Goal: Information Seeking & Learning: Learn about a topic

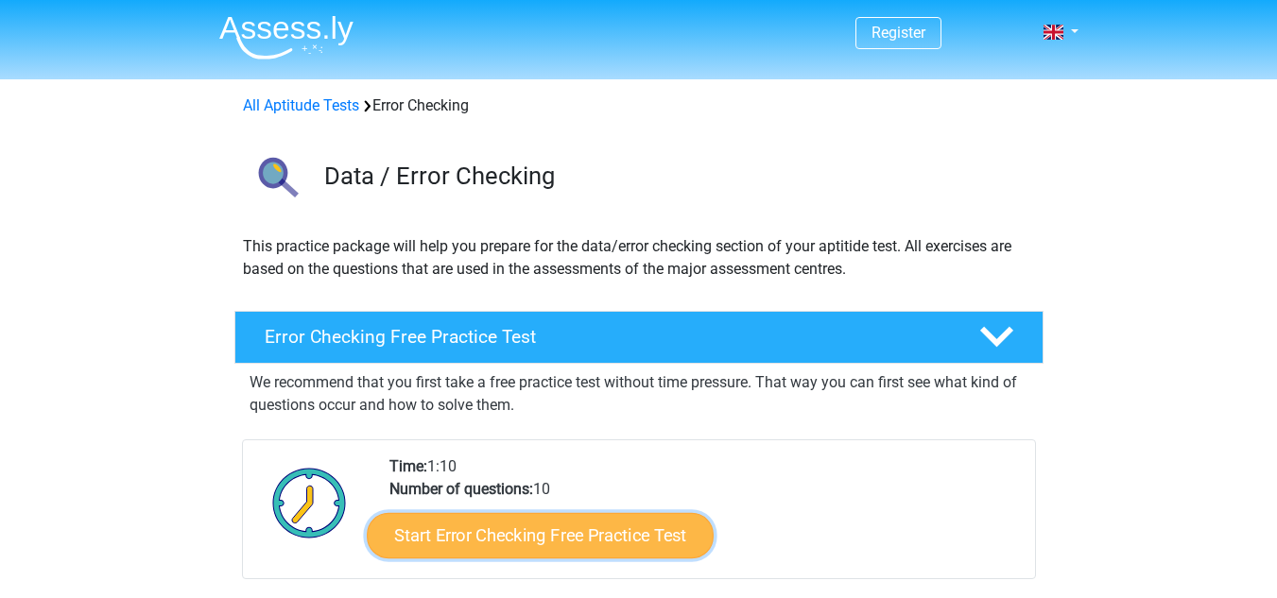
click at [564, 543] on link "Start Error Checking Free Practice Test" at bounding box center [540, 535] width 347 height 45
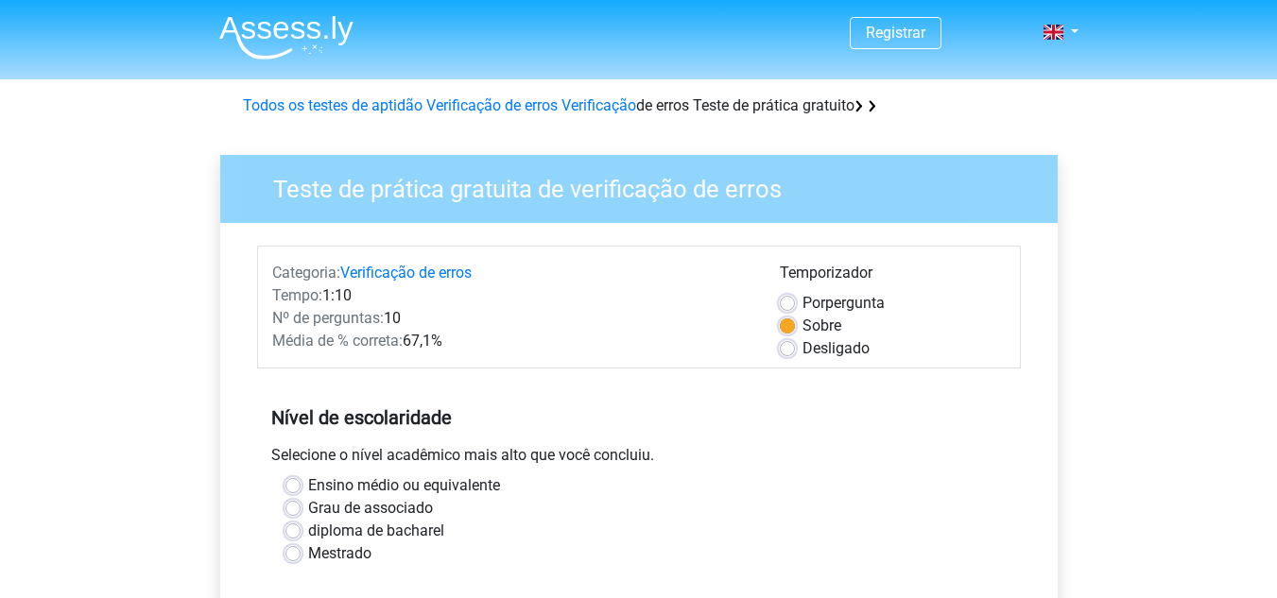
click at [308, 485] on label "Ensino médio ou equivalente" at bounding box center [404, 485] width 192 height 23
click at [289, 485] on input "Ensino médio ou equivalente" at bounding box center [292, 483] width 15 height 19
radio input "true"
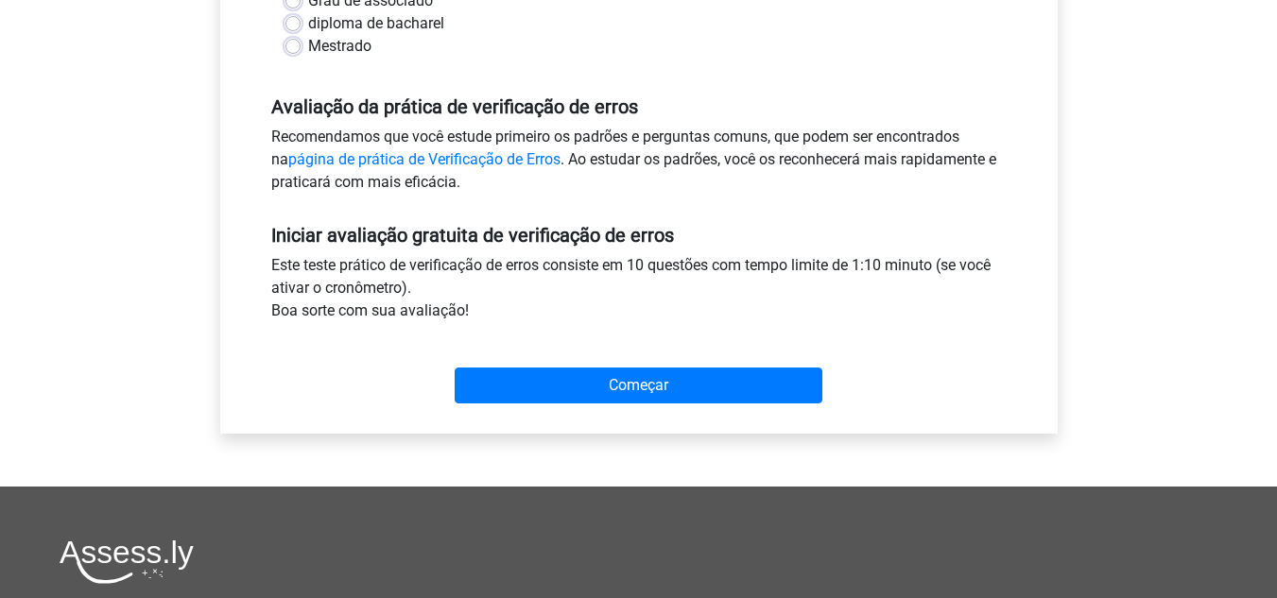
scroll to position [515, 0]
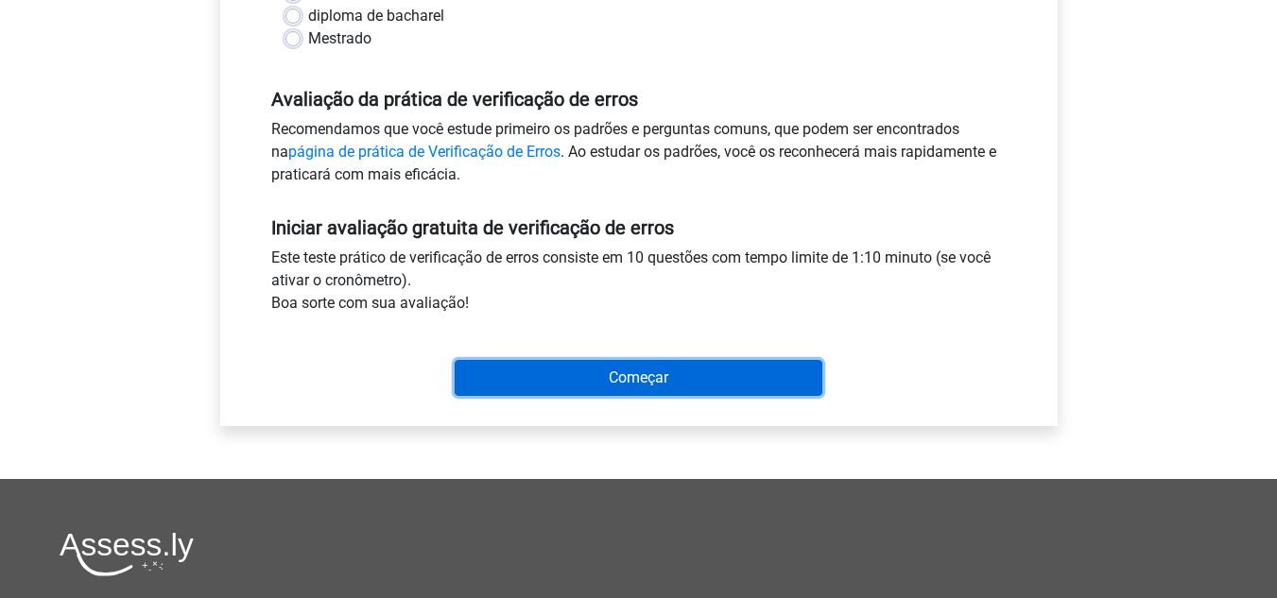
click at [660, 371] on input "Começar" at bounding box center [639, 378] width 368 height 36
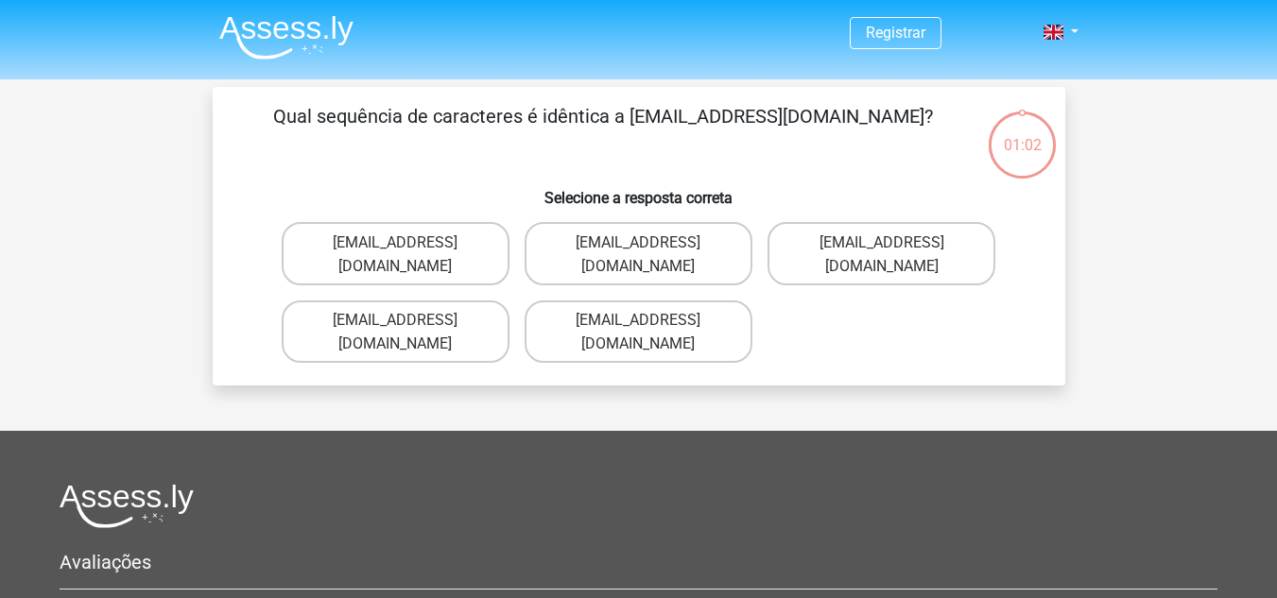
click at [560, 130] on p "Qual sequência de caracteres é idêntica a Evie_Meade@jointmail.com.uk?" at bounding box center [603, 130] width 721 height 57
click at [454, 249] on font "Evie_Meade@jointmail.com.uk" at bounding box center [395, 254] width 125 height 42
click at [407, 249] on input "Evie_Meade@jointmail.com.uk" at bounding box center [401, 247] width 12 height 12
radio input "true"
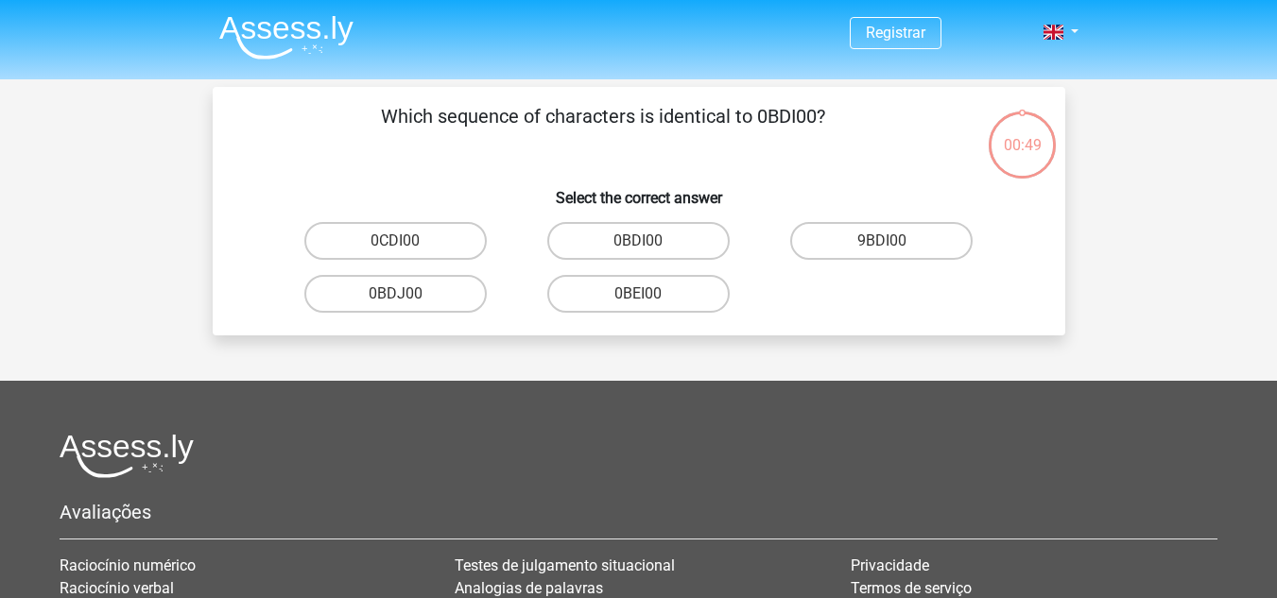
scroll to position [87, 0]
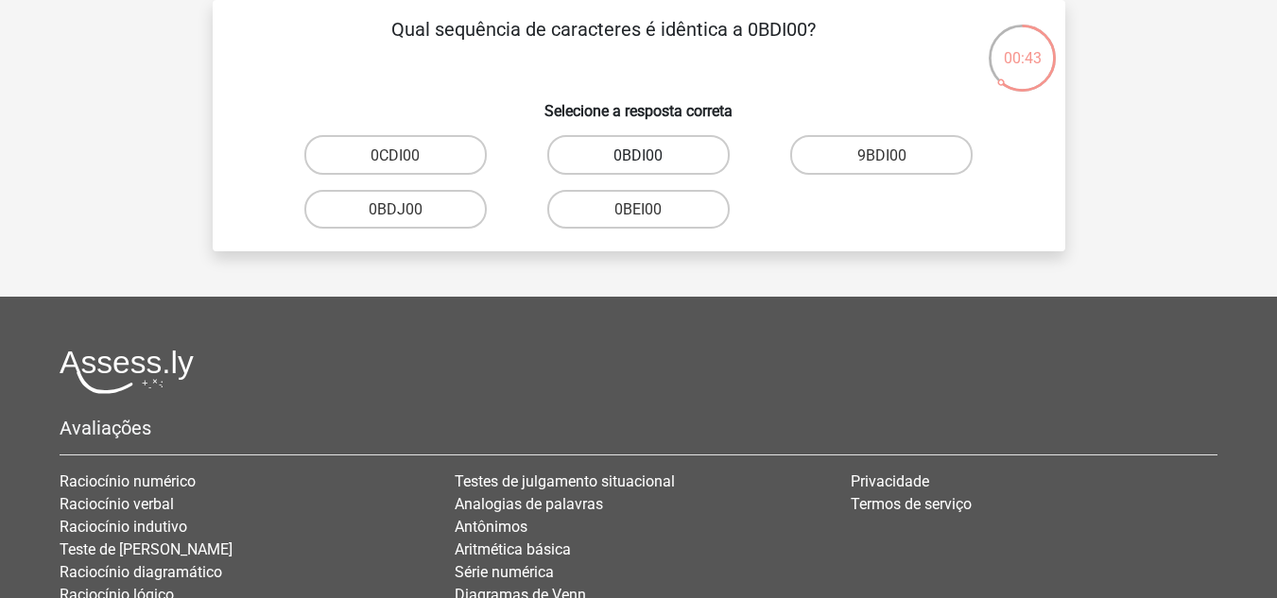
click at [660, 162] on font "0BDI00" at bounding box center [637, 155] width 49 height 18
click at [650, 162] on input "0BDI00" at bounding box center [644, 160] width 12 height 12
radio input "true"
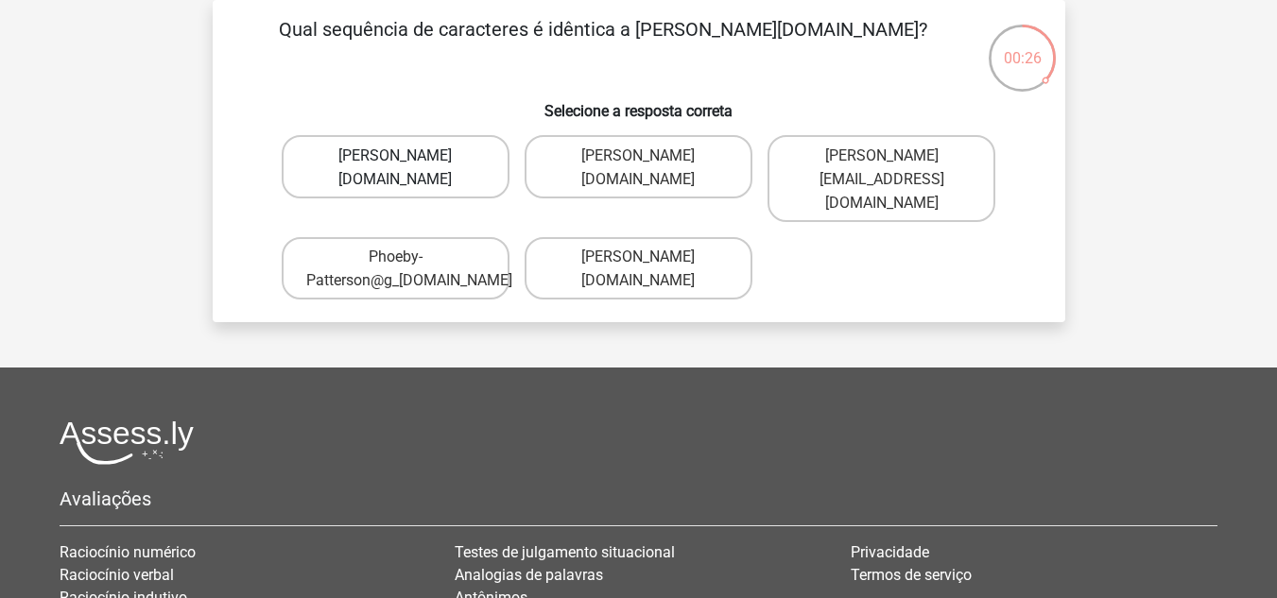
click at [427, 172] on font "Phoebe-Patterson@g_mail.gl" at bounding box center [394, 167] width 113 height 42
click at [407, 166] on input "Phoebe-Patterson@g_mail.gl" at bounding box center [401, 160] width 12 height 12
radio input "true"
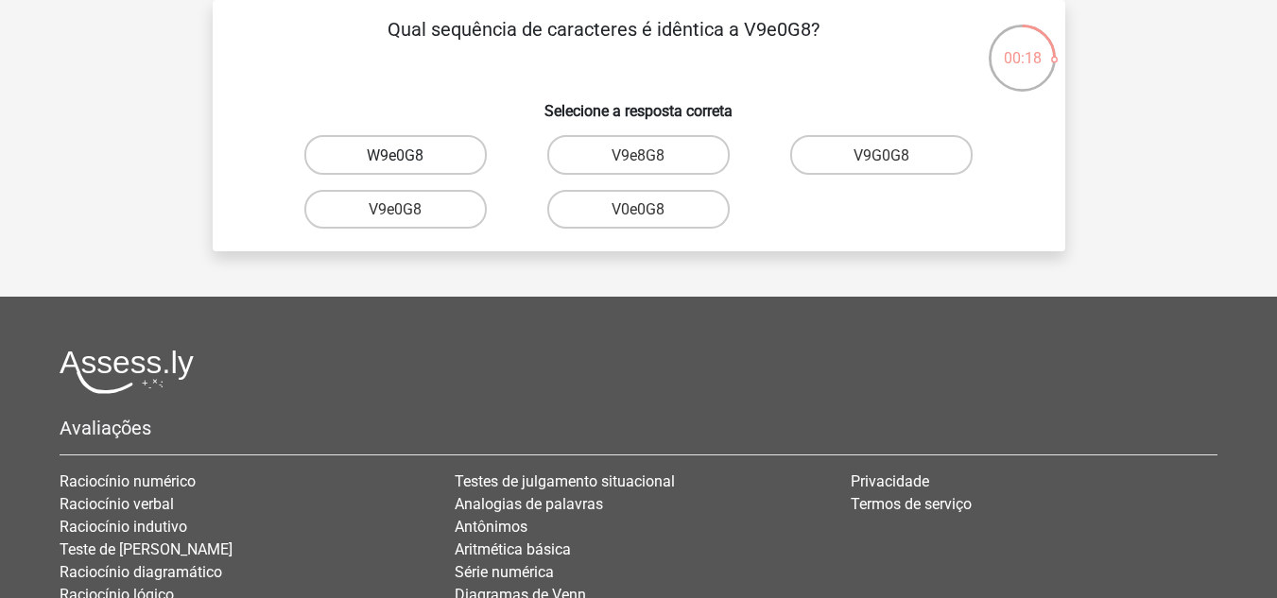
click at [427, 149] on label "W9e0G8" at bounding box center [395, 154] width 182 height 39
click at [407, 154] on input "W9e0G8" at bounding box center [401, 160] width 12 height 12
radio input "true"
click at [677, 158] on label "91O51S" at bounding box center [638, 154] width 182 height 39
click at [650, 158] on input "91O51S" at bounding box center [644, 160] width 12 height 12
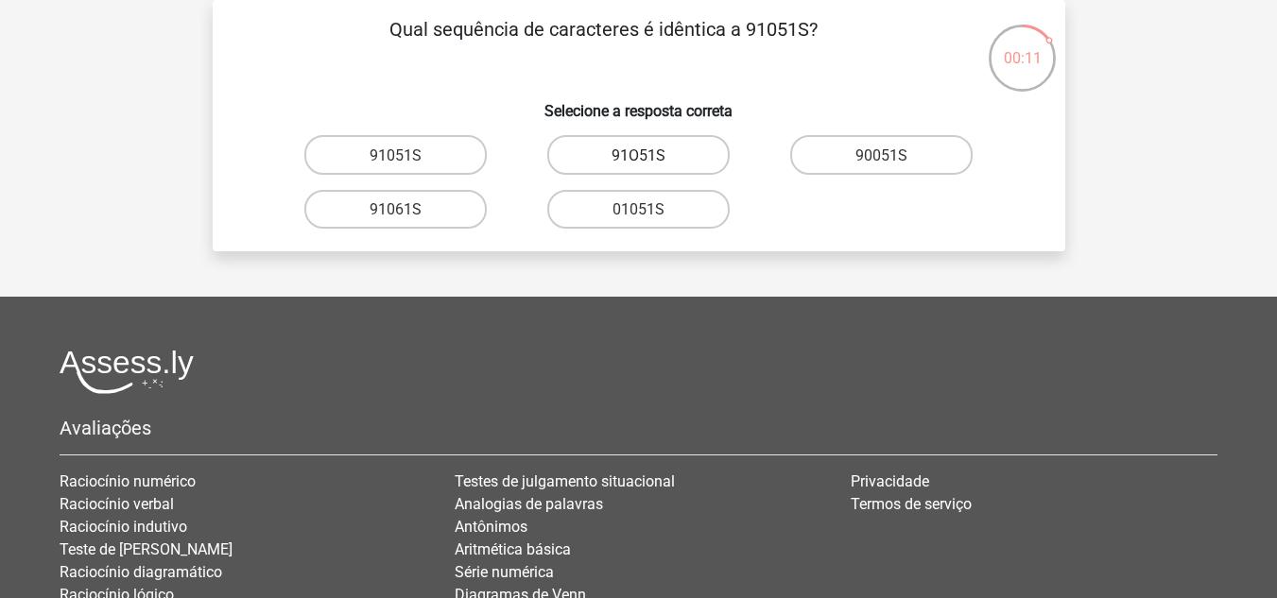
radio input "true"
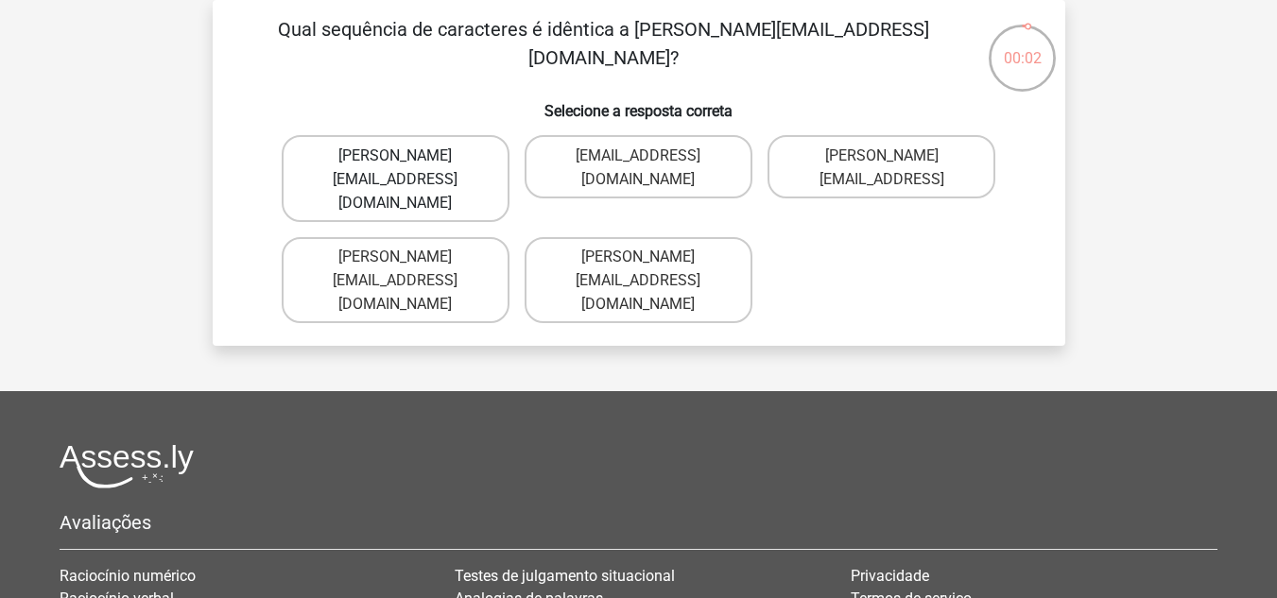
click at [414, 164] on label "Connor.Paterson@mailme.com" at bounding box center [396, 178] width 228 height 86
click at [407, 164] on input "Connor.Paterson@mailme.com" at bounding box center [401, 160] width 12 height 12
radio input "true"
